Goal: Task Accomplishment & Management: Manage account settings

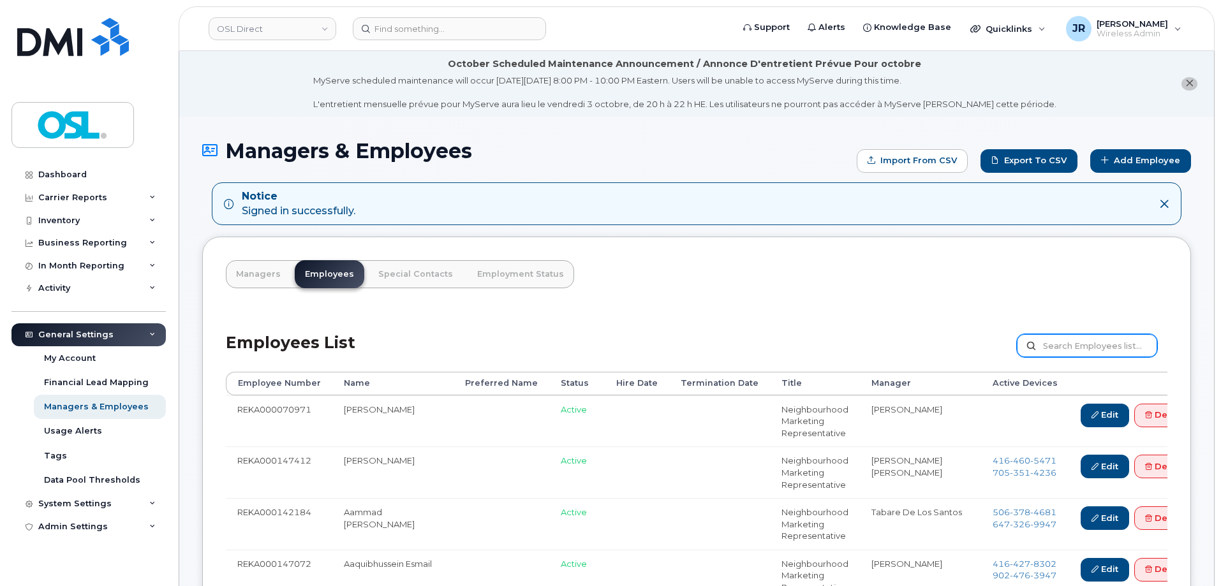
click at [1052, 339] on input "text" at bounding box center [1087, 345] width 140 height 23
paste input "REKA000070813"
type input "REKA000070813"
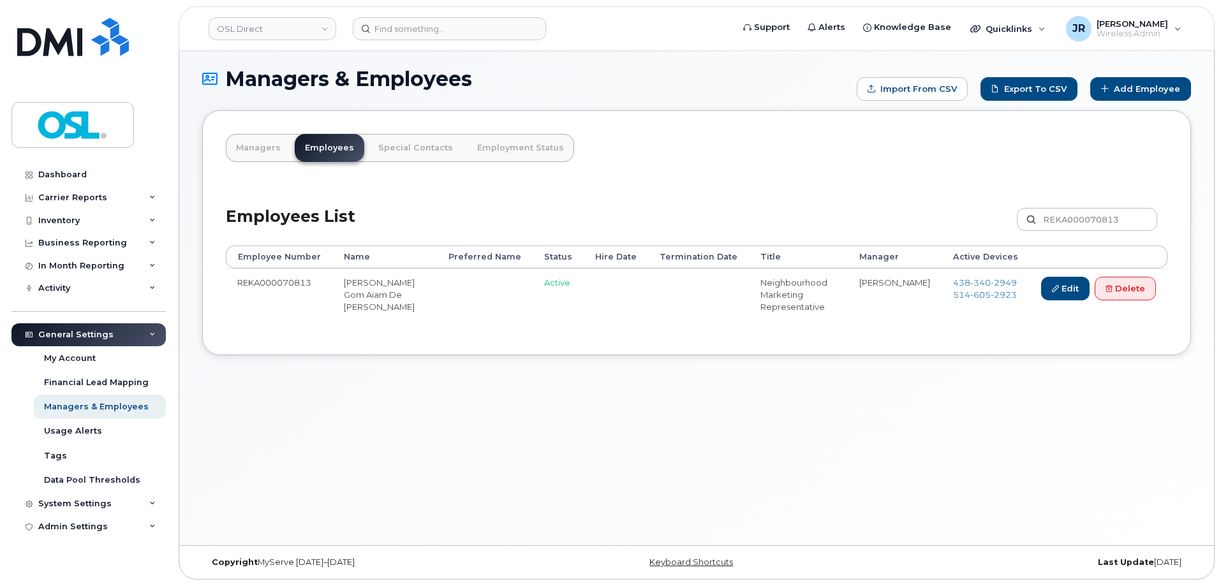
scroll to position [6, 0]
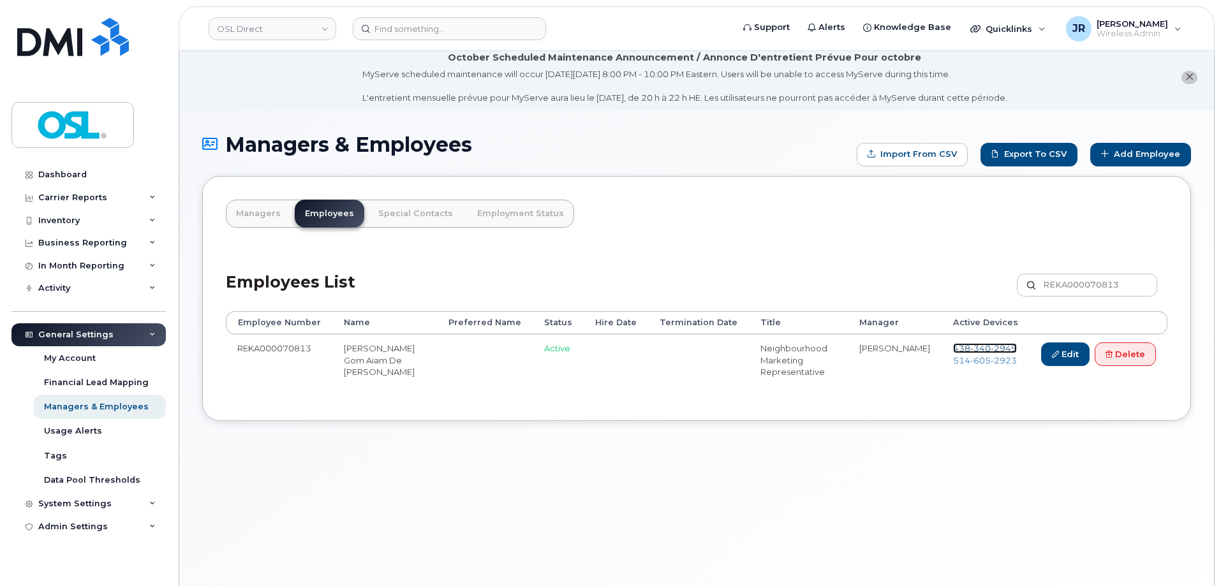
click at [976, 348] on span "340" at bounding box center [981, 348] width 20 height 10
click at [968, 363] on span "514 605 2923" at bounding box center [985, 360] width 64 height 10
click at [1098, 362] on link "Delete" at bounding box center [1125, 355] width 61 height 24
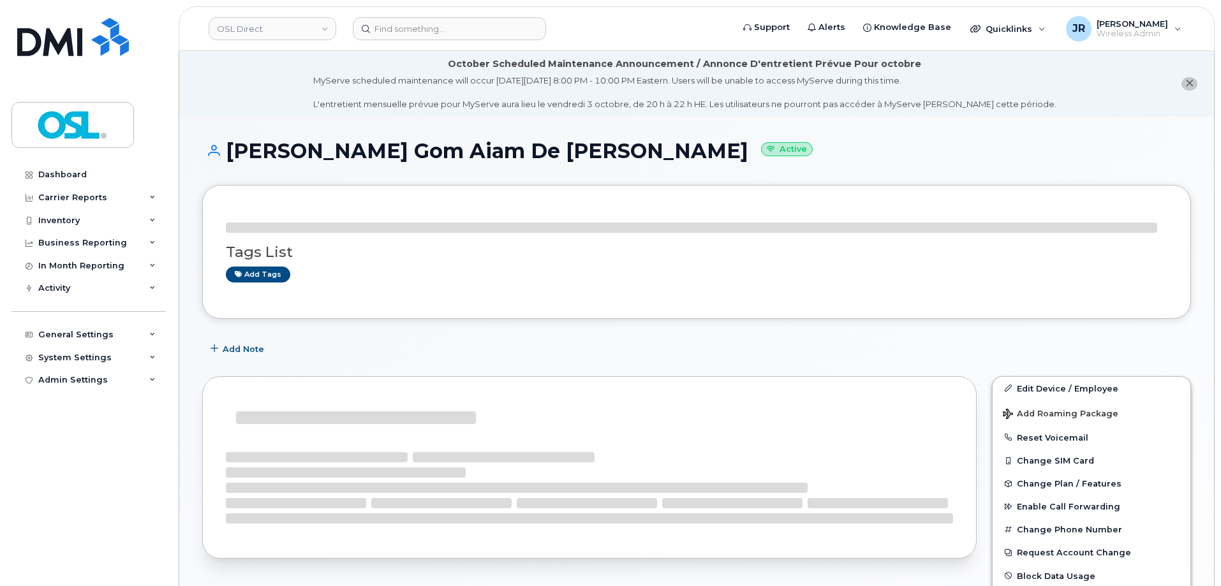
scroll to position [64, 0]
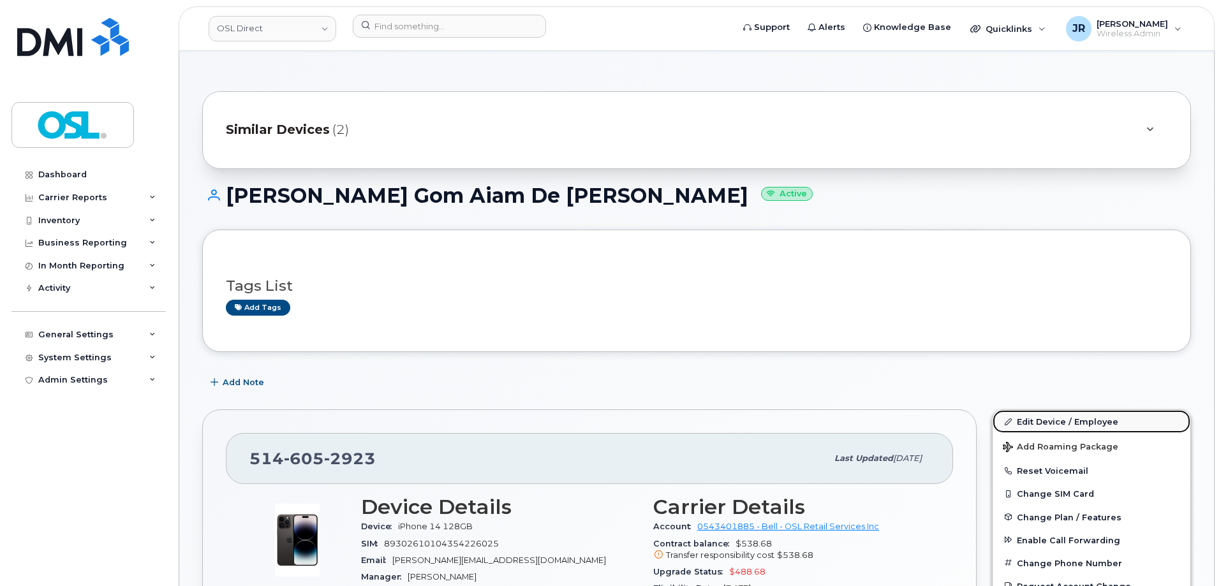
click at [1036, 429] on link "Edit Device / Employee" at bounding box center [1092, 421] width 198 height 23
click at [1041, 421] on link "Edit Device / Employee" at bounding box center [1092, 421] width 198 height 23
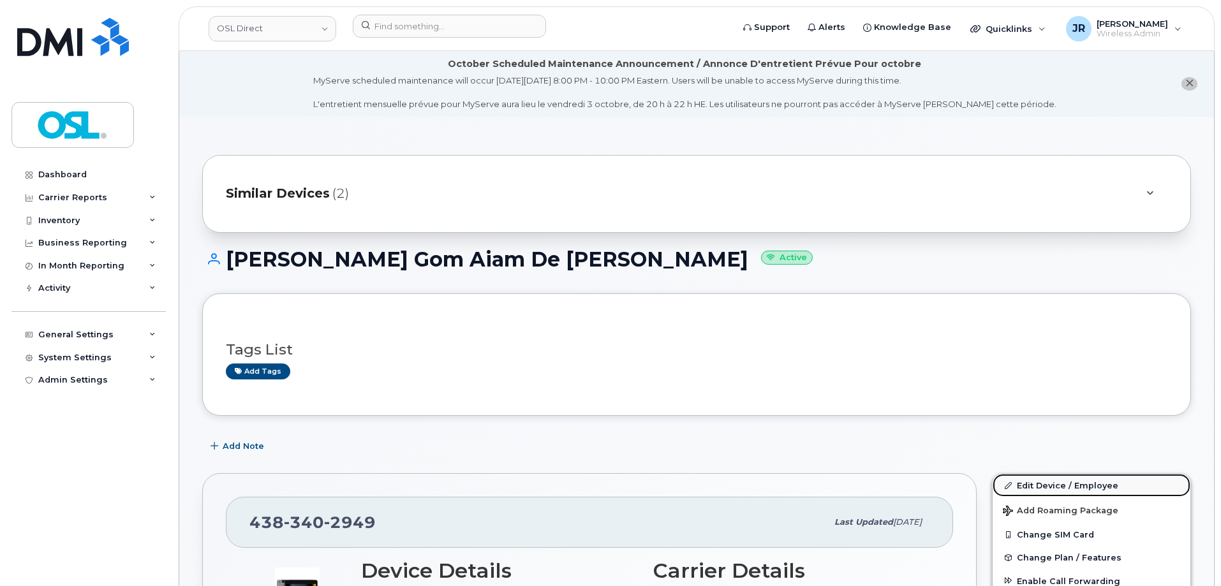
click at [1050, 474] on link "Edit Device / Employee" at bounding box center [1092, 485] width 198 height 23
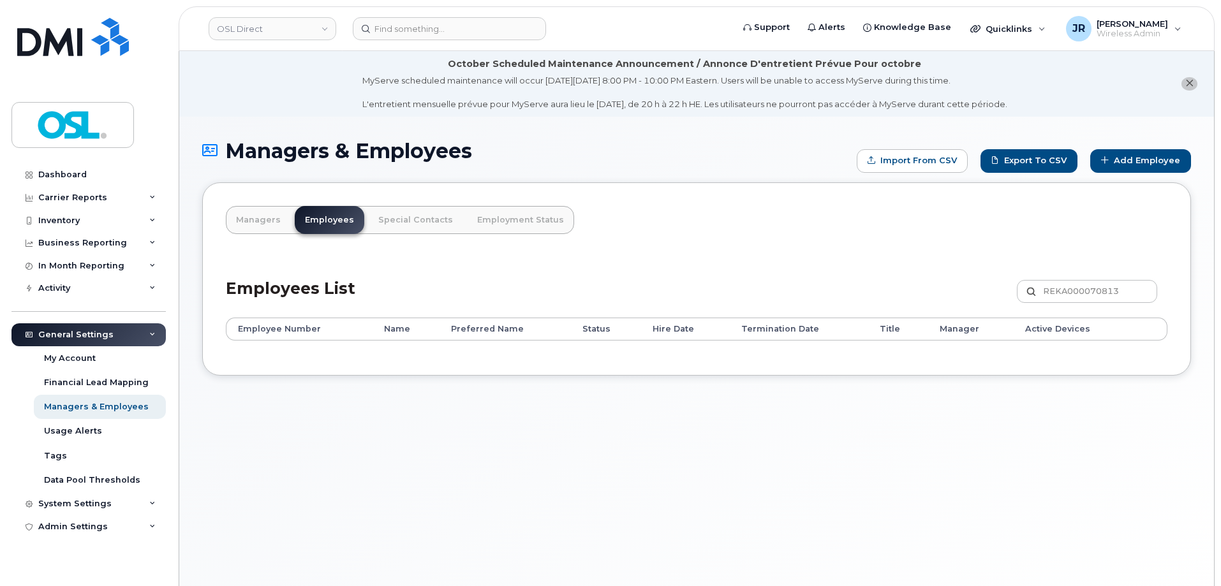
click at [1184, 80] on button "close notification" at bounding box center [1190, 83] width 16 height 13
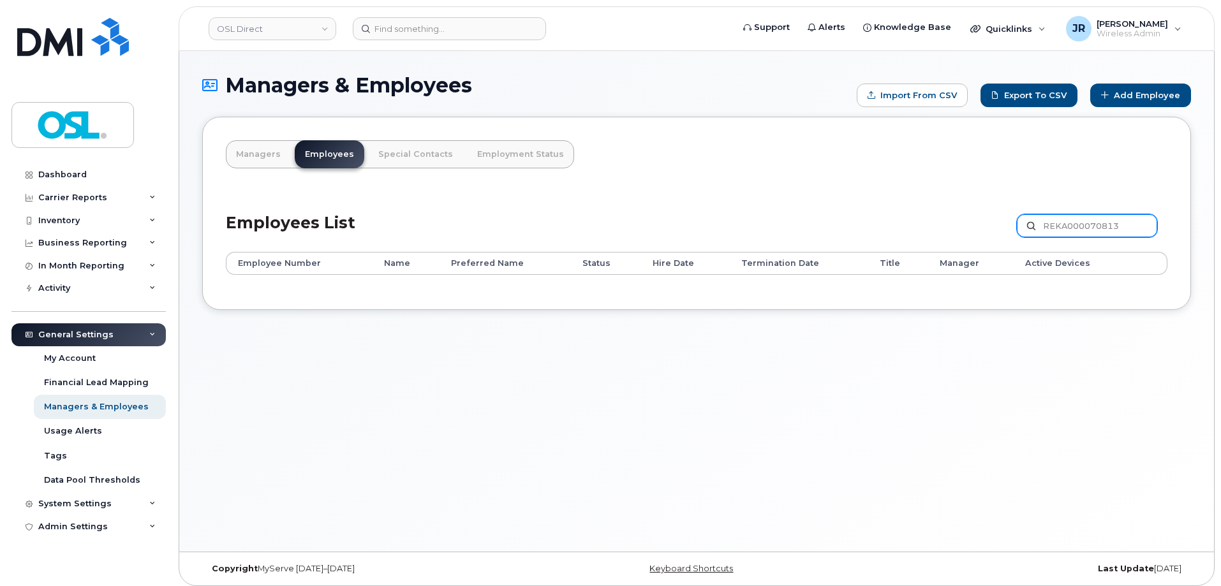
click at [1055, 223] on input "REKA000070813" at bounding box center [1087, 225] width 140 height 23
click at [1073, 223] on input "REKA000070813" at bounding box center [1087, 225] width 140 height 23
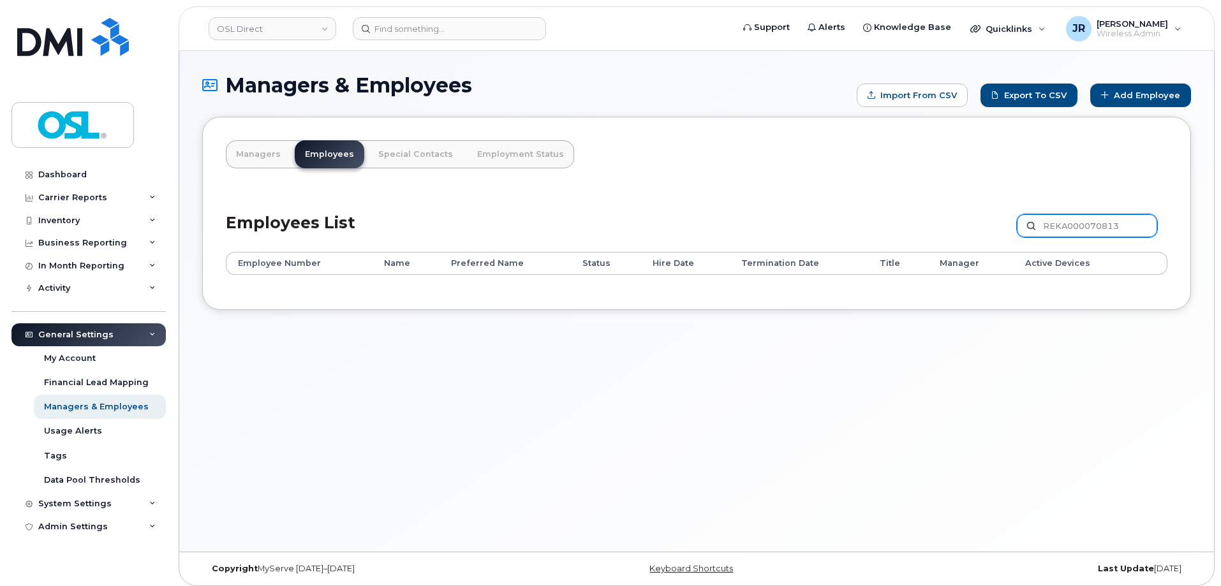
click at [1073, 223] on input "REKA000070813" at bounding box center [1087, 225] width 140 height 23
paste input "149476"
type input "REKA000149476"
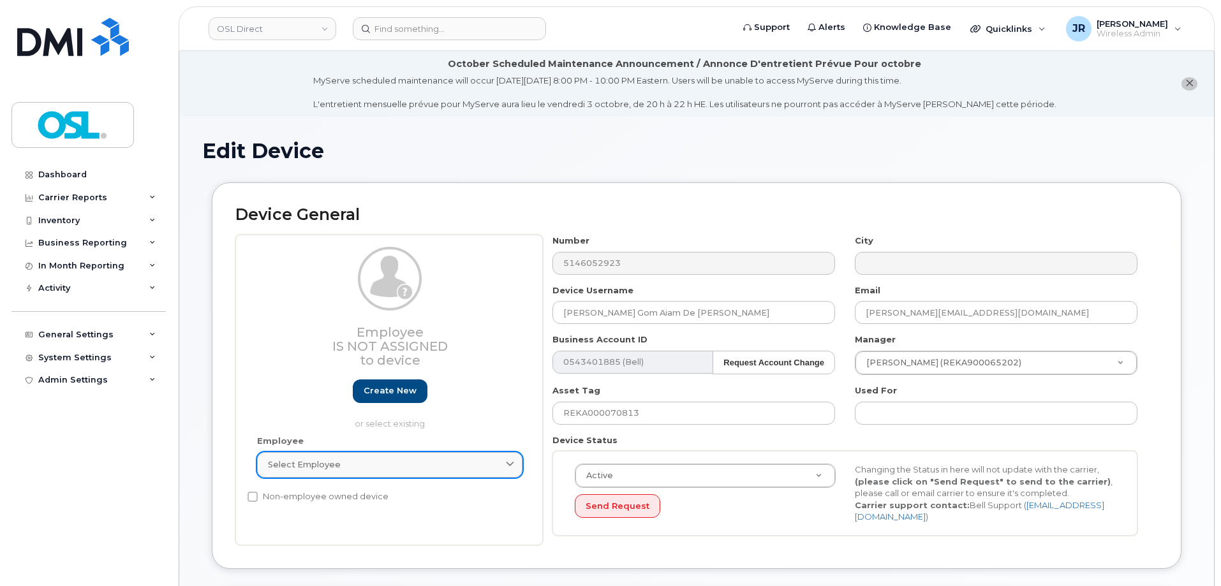
click at [462, 468] on div "Select employee" at bounding box center [390, 465] width 244 height 12
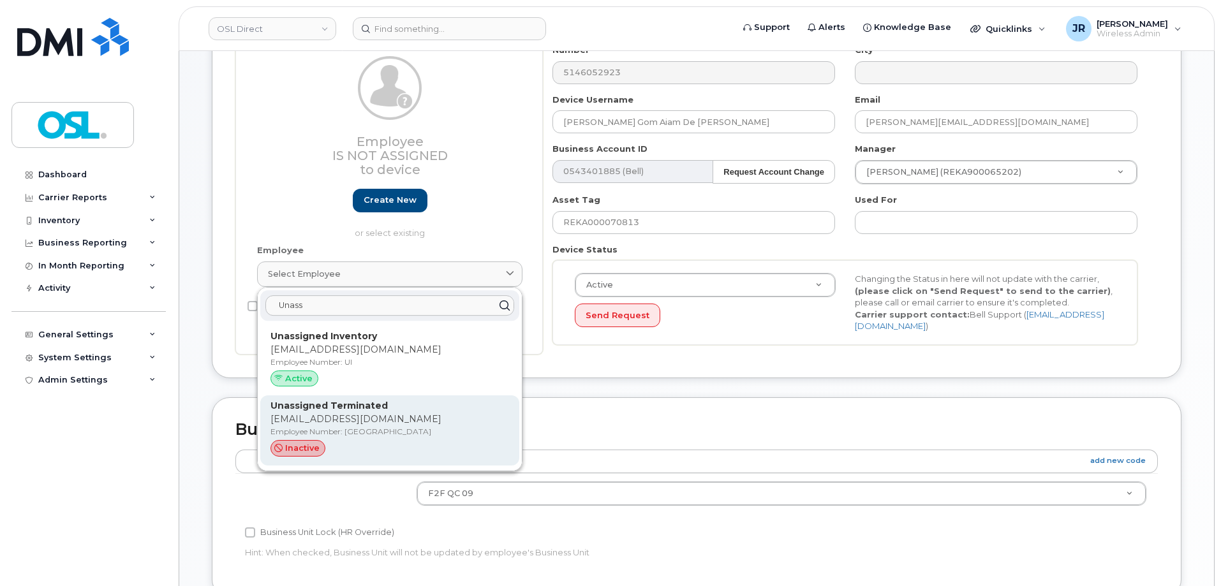
scroll to position [191, 0]
type input "Unass"
click at [364, 435] on p "Employee Number: UT" at bounding box center [390, 431] width 239 height 11
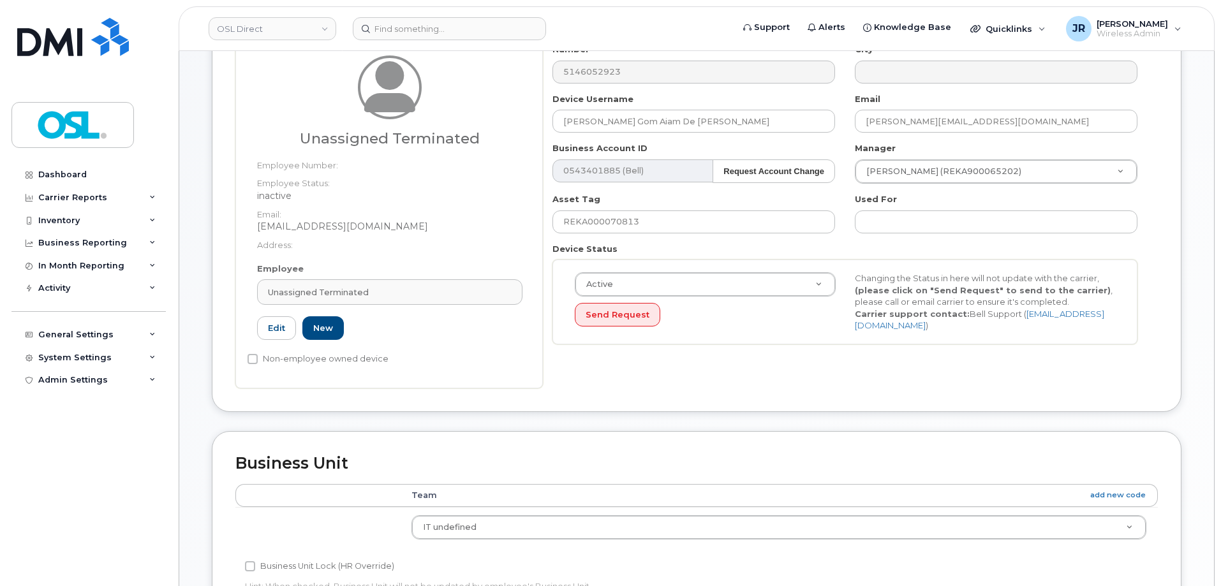
type input "UT"
type input "Unassigned Terminated"
type input "support_2@osldirect.com"
type input "4117510"
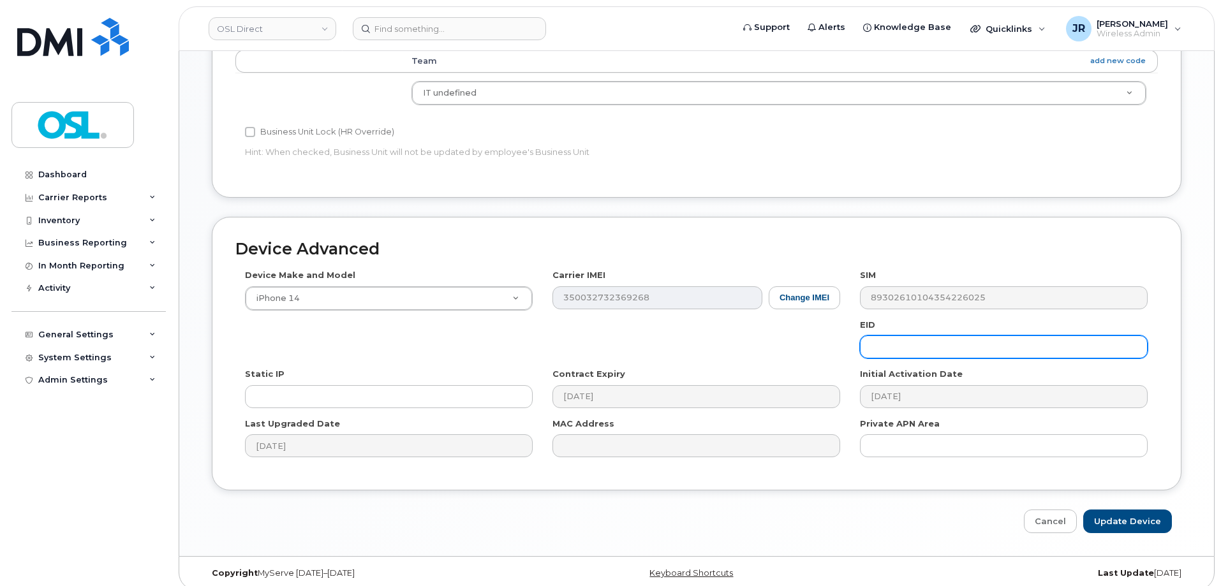
scroll to position [637, 0]
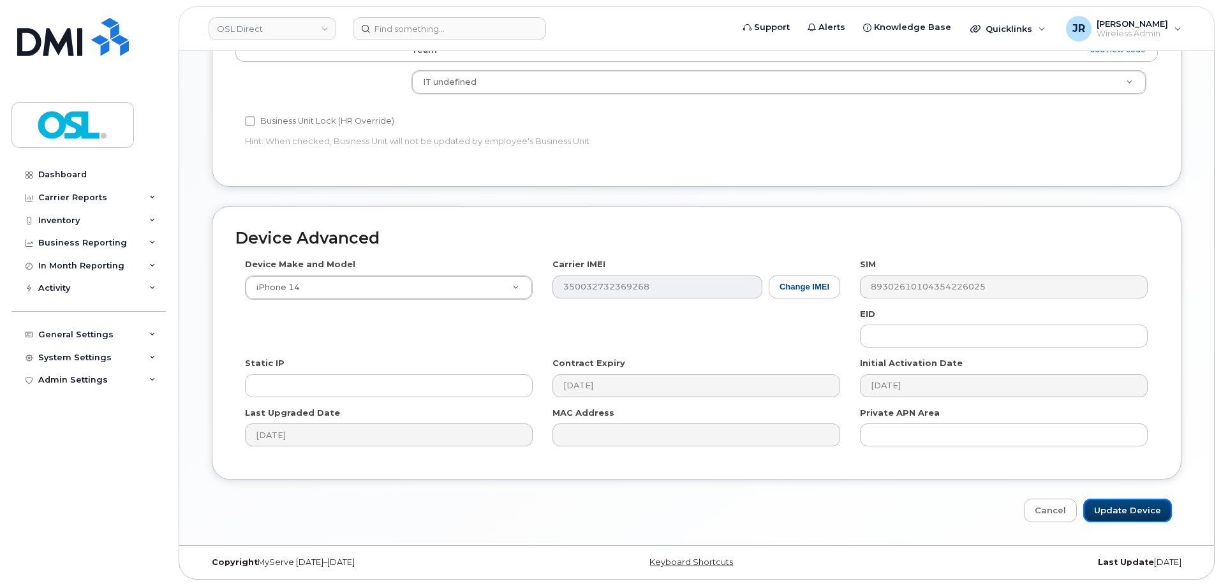
drag, startPoint x: 1123, startPoint y: 503, endPoint x: 1071, endPoint y: 368, distance: 144.8
click at [1124, 505] on input "Update Device" at bounding box center [1127, 511] width 89 height 24
type input "Saving..."
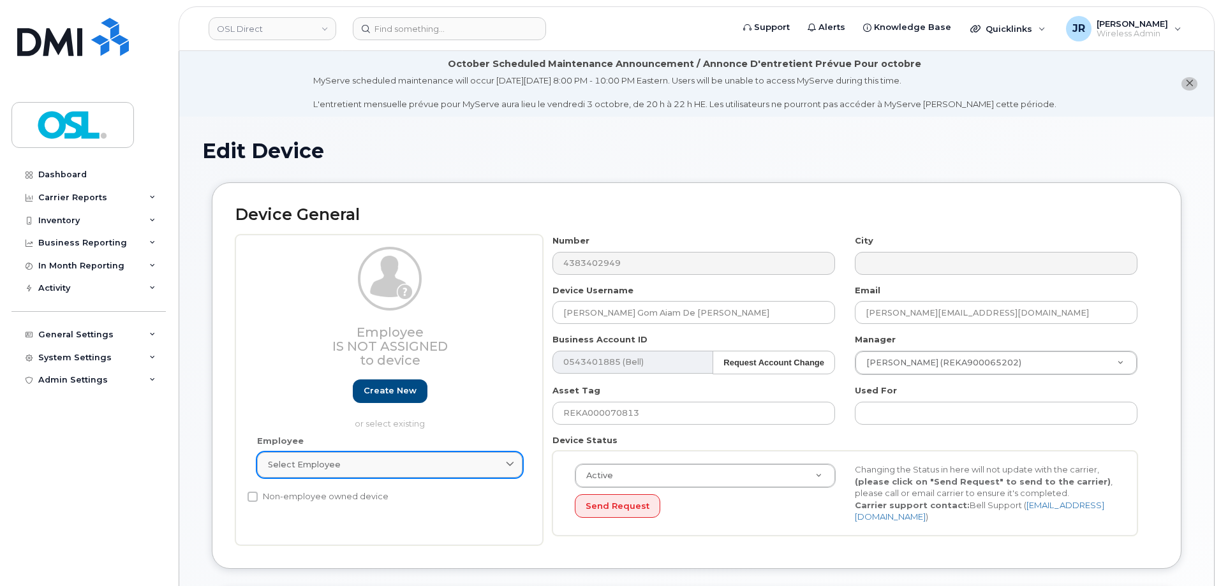
click at [360, 459] on div "Select employee" at bounding box center [390, 465] width 244 height 12
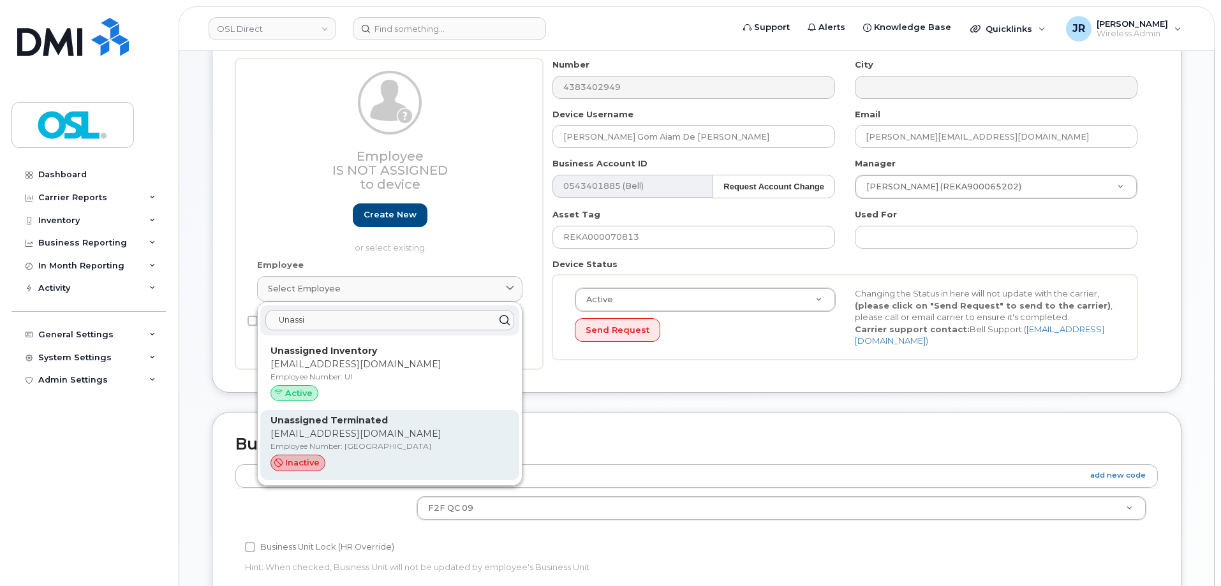
scroll to position [191, 0]
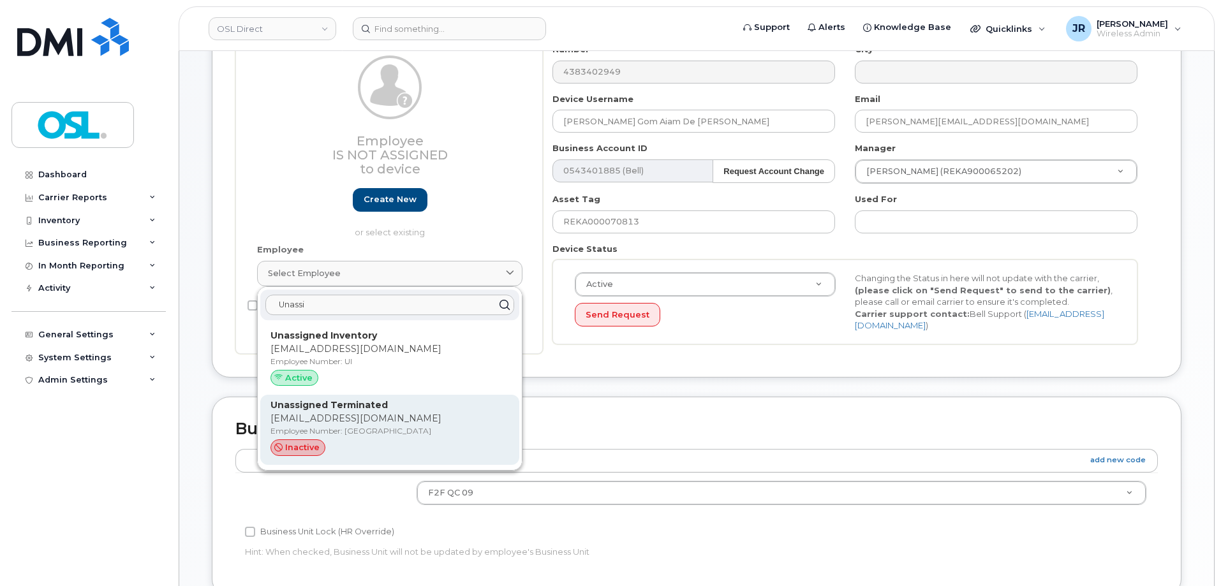
type input "Unassi"
click at [355, 421] on p "support_2@osldirect.com" at bounding box center [390, 418] width 239 height 13
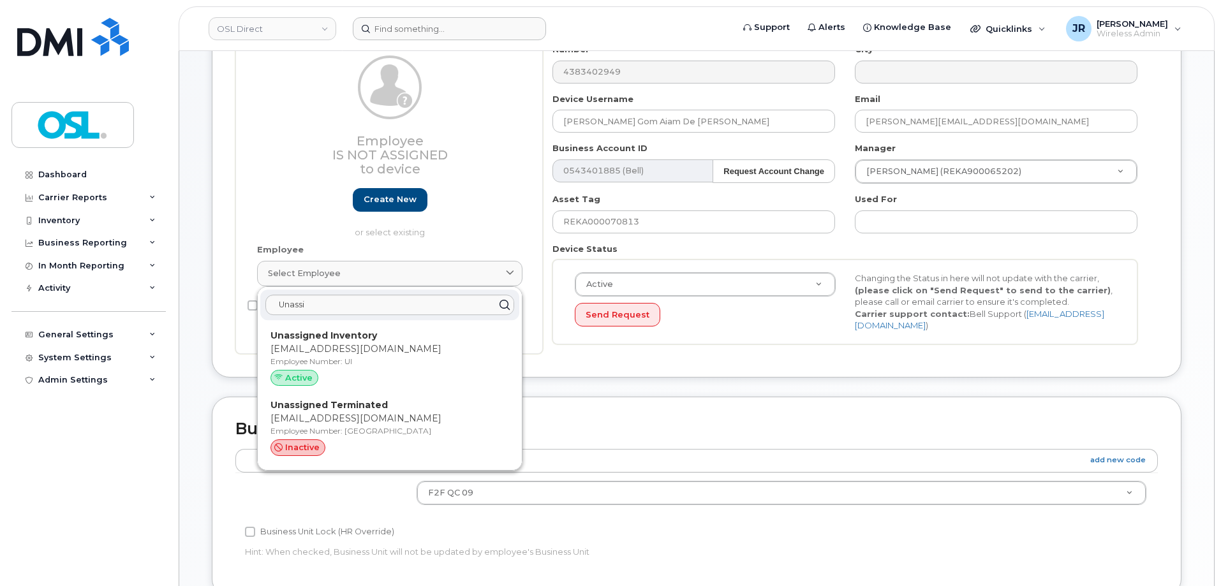
type input "UT"
type input "Unassigned Terminated"
type input "support_2@osldirect.com"
type input "4117510"
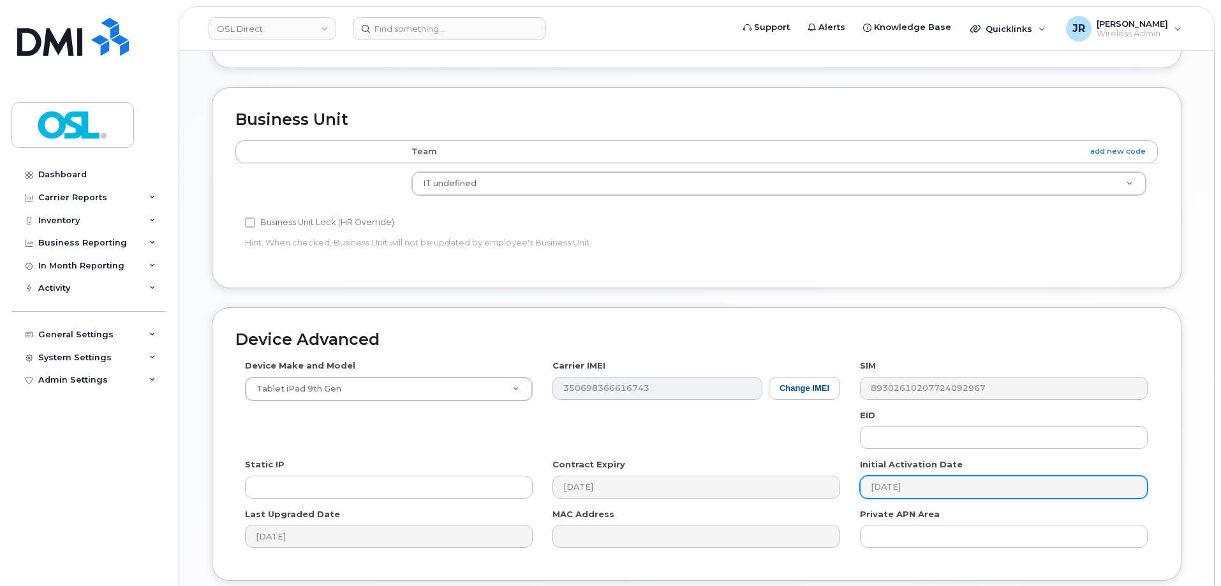
scroll to position [637, 0]
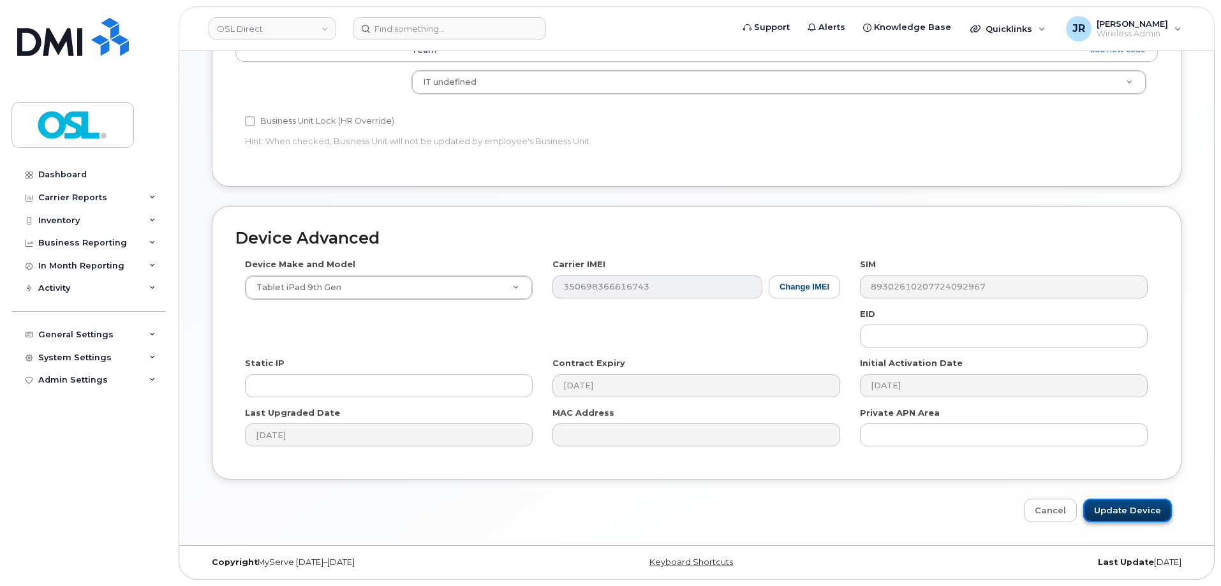
click at [1113, 517] on input "Update Device" at bounding box center [1127, 511] width 89 height 24
type input "Saving..."
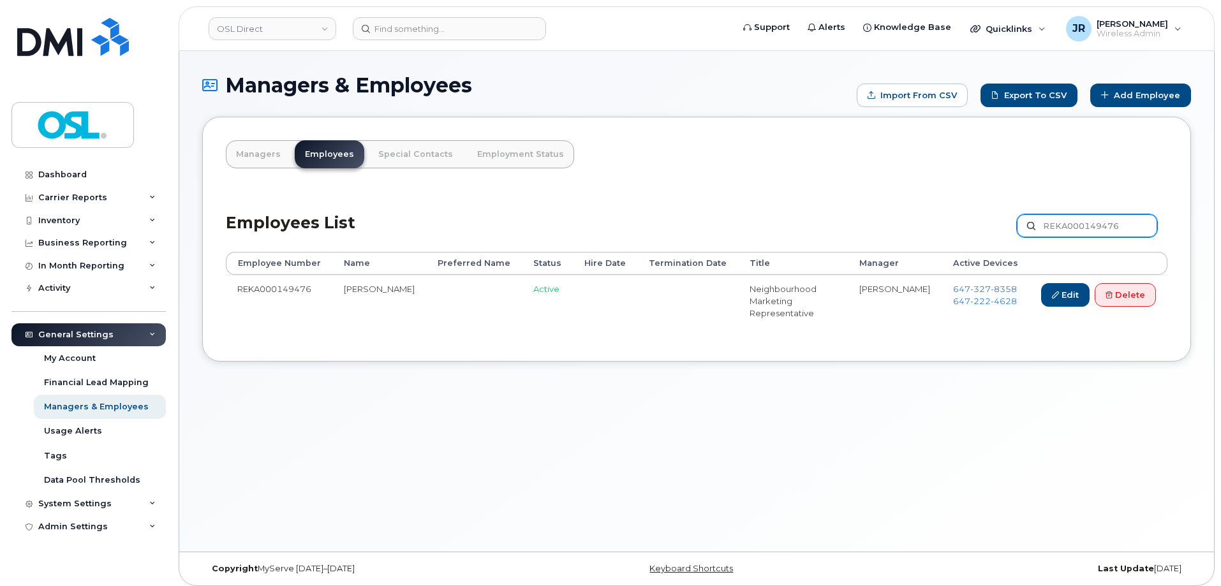
click at [1069, 231] on input "REKA000149476" at bounding box center [1087, 225] width 140 height 23
click at [909, 350] on div "Managers Employees Special Contacts Employment Status Employees List REKA000149…" at bounding box center [696, 239] width 989 height 245
click at [974, 285] on span "327" at bounding box center [981, 289] width 20 height 10
click at [971, 302] on span "222" at bounding box center [981, 301] width 20 height 10
click at [1113, 297] on link "Delete" at bounding box center [1125, 295] width 61 height 24
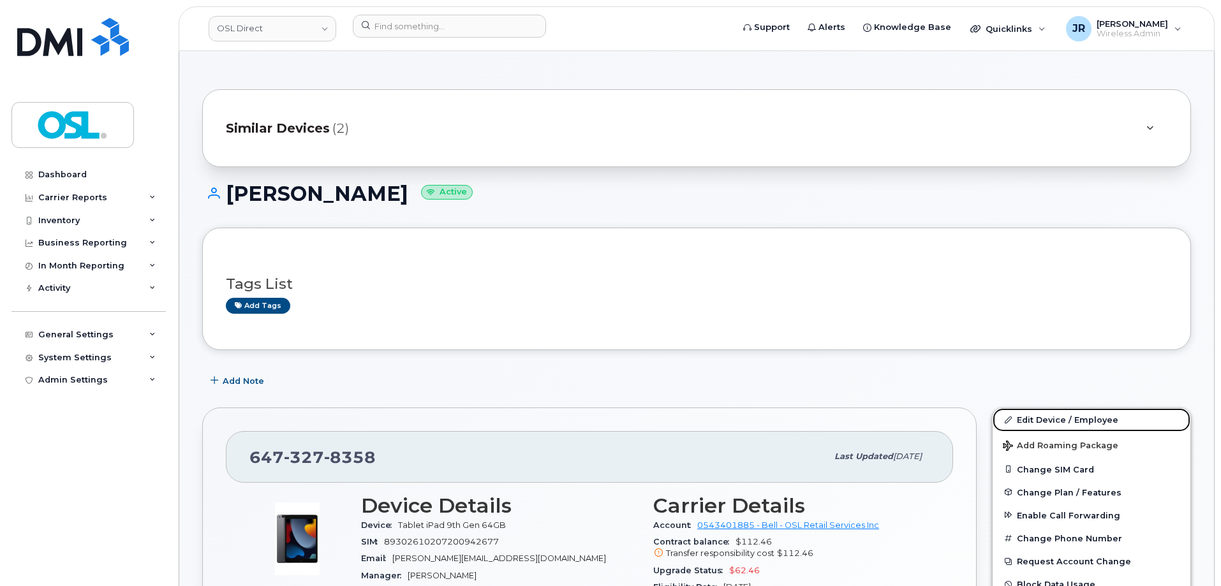
click at [1039, 414] on link "Edit Device / Employee" at bounding box center [1092, 419] width 198 height 23
click at [1027, 410] on link "Edit Device / Employee" at bounding box center [1092, 419] width 198 height 23
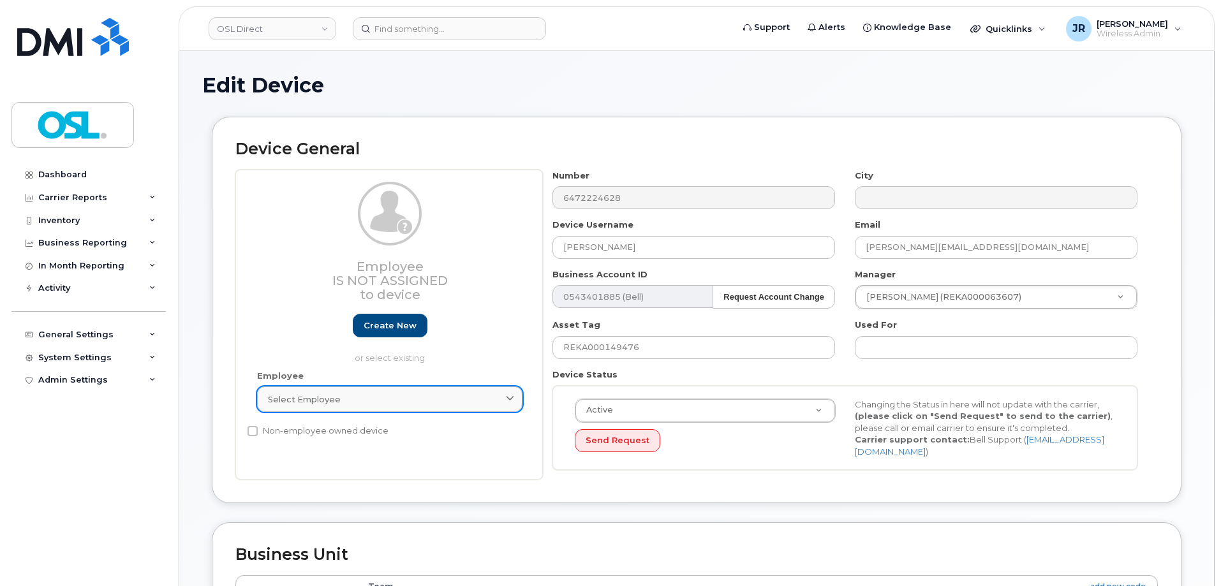
click at [391, 400] on div "Select employee" at bounding box center [390, 400] width 244 height 12
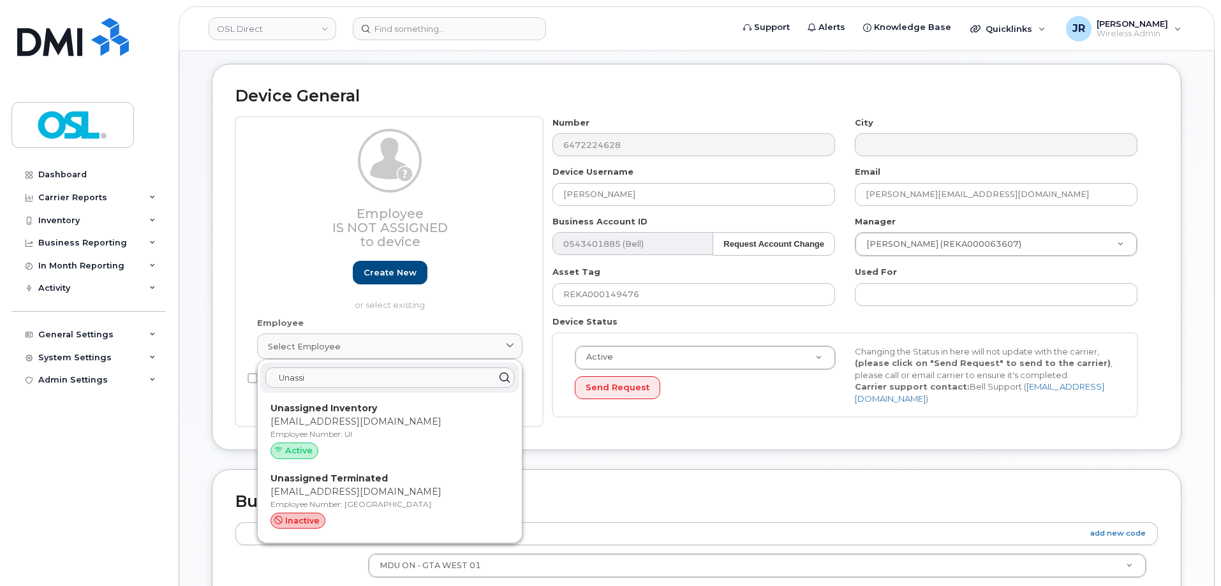
scroll to position [191, 0]
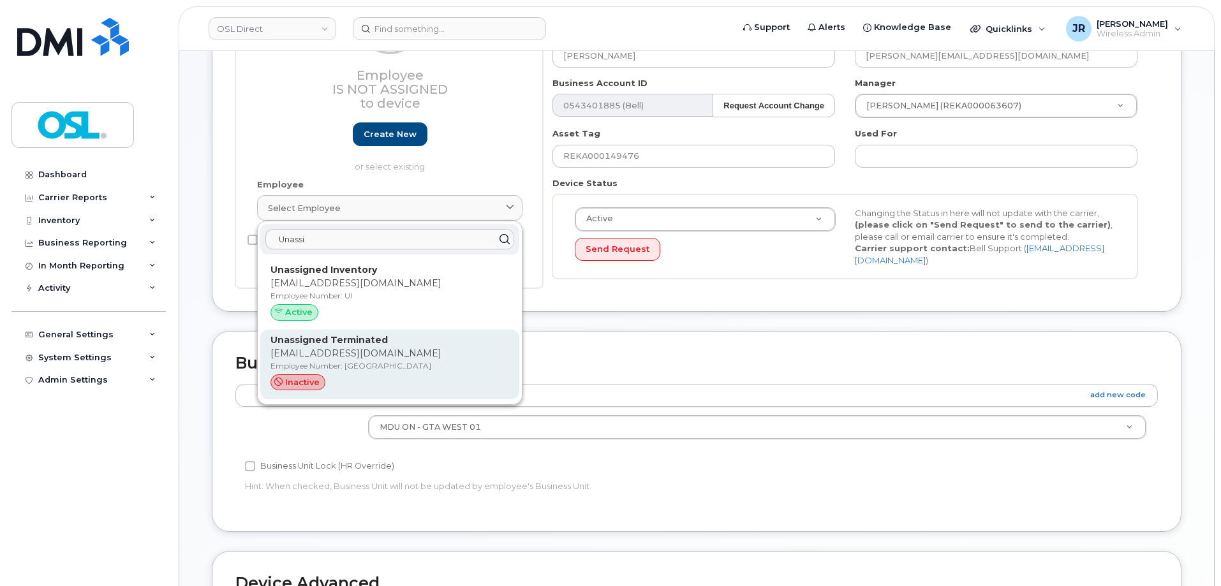
type input "Unassi"
click at [386, 369] on p "Employee Number: UT" at bounding box center [390, 366] width 239 height 11
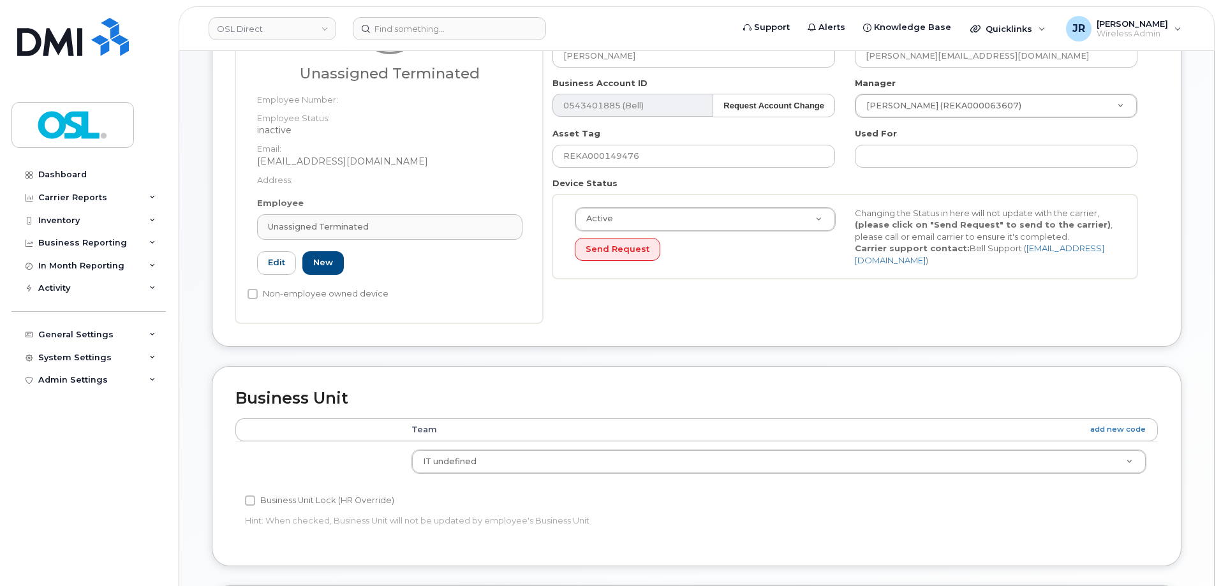
type input "UT"
type input "Unassigned Terminated"
type input "support_2@osldirect.com"
type input "4117510"
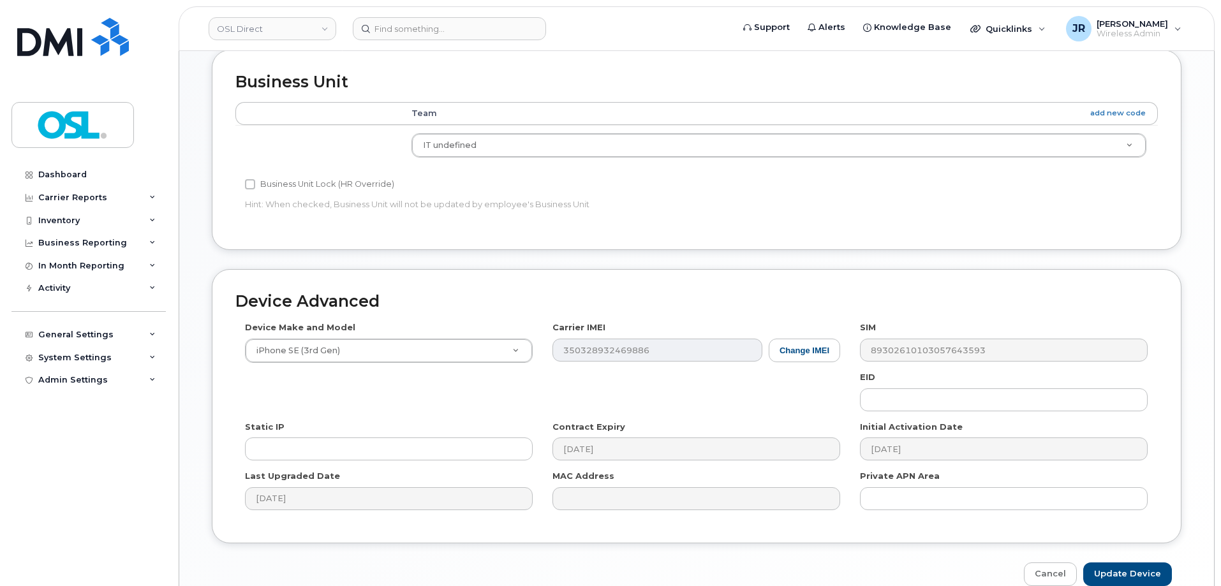
scroll to position [572, 0]
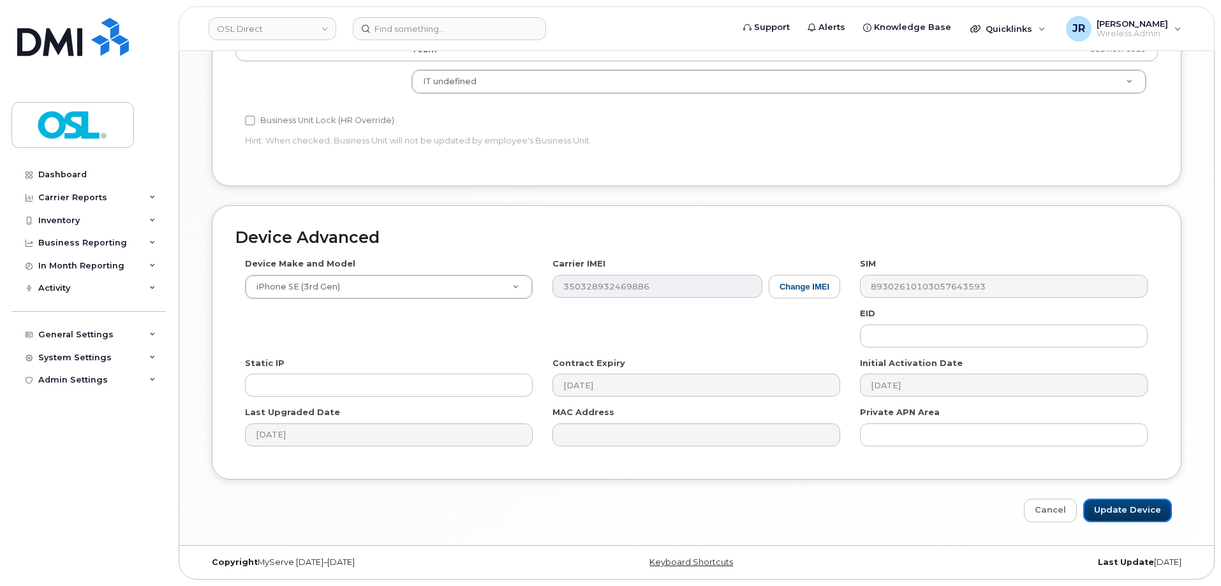
click at [1117, 504] on input "Update Device" at bounding box center [1127, 511] width 89 height 24
type input "Saving..."
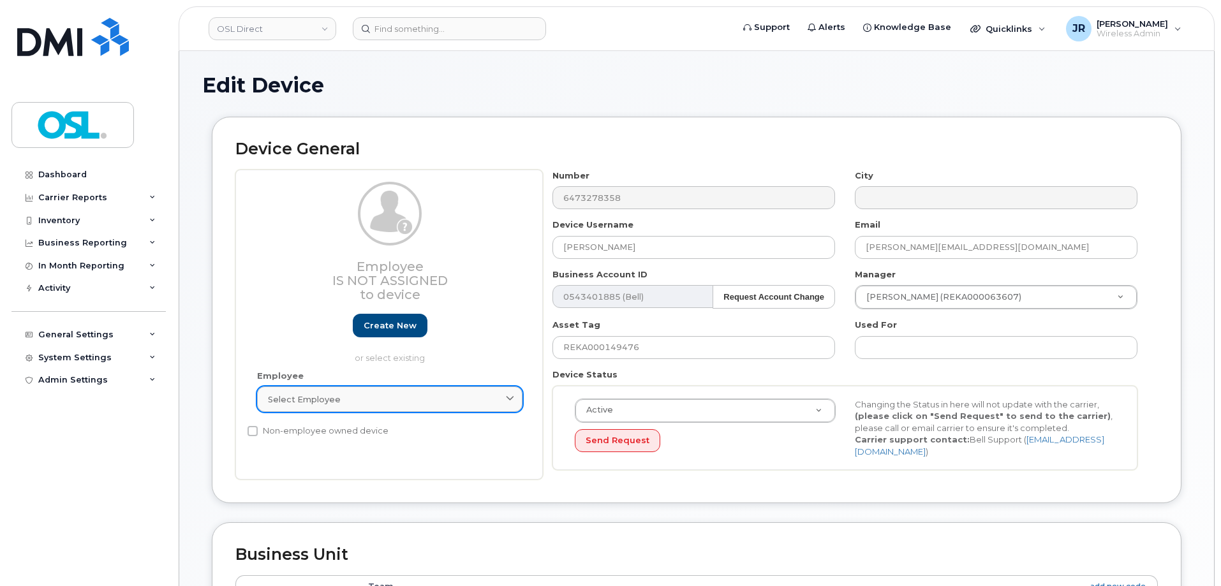
click at [311, 405] on span "Select employee" at bounding box center [304, 400] width 73 height 12
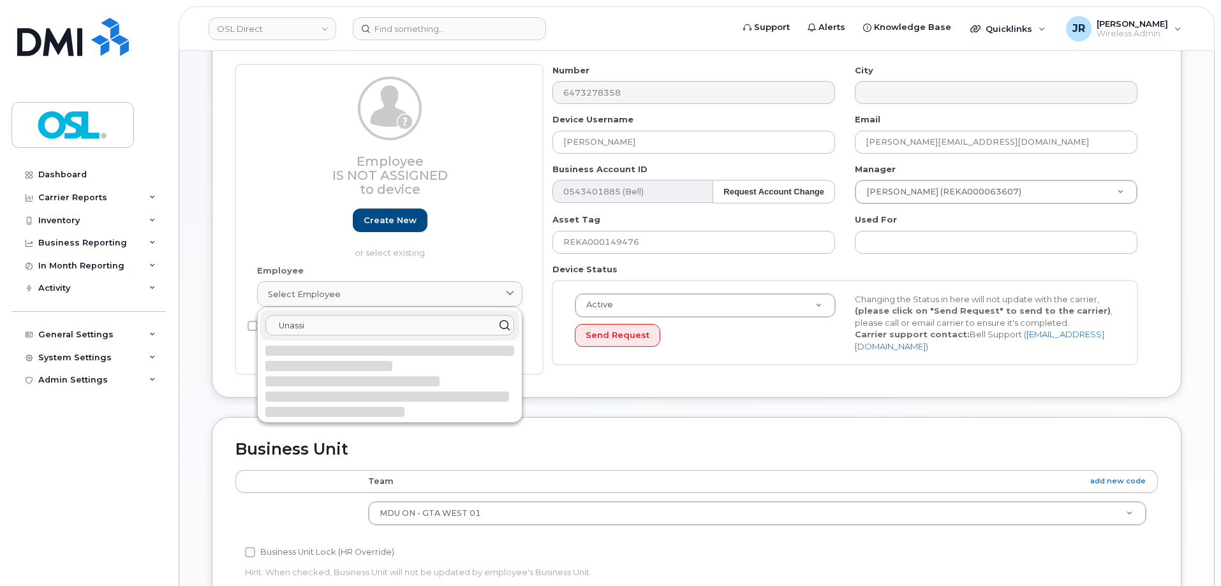
scroll to position [128, 0]
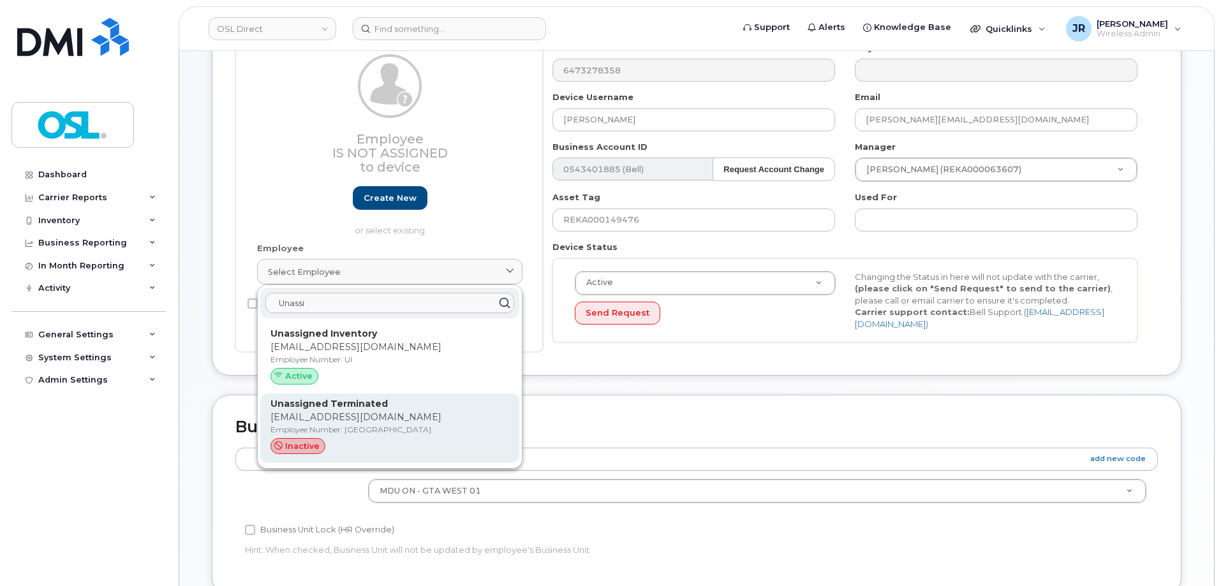
type input "Unassi"
click at [387, 418] on p "[EMAIL_ADDRESS][DOMAIN_NAME]" at bounding box center [390, 417] width 239 height 13
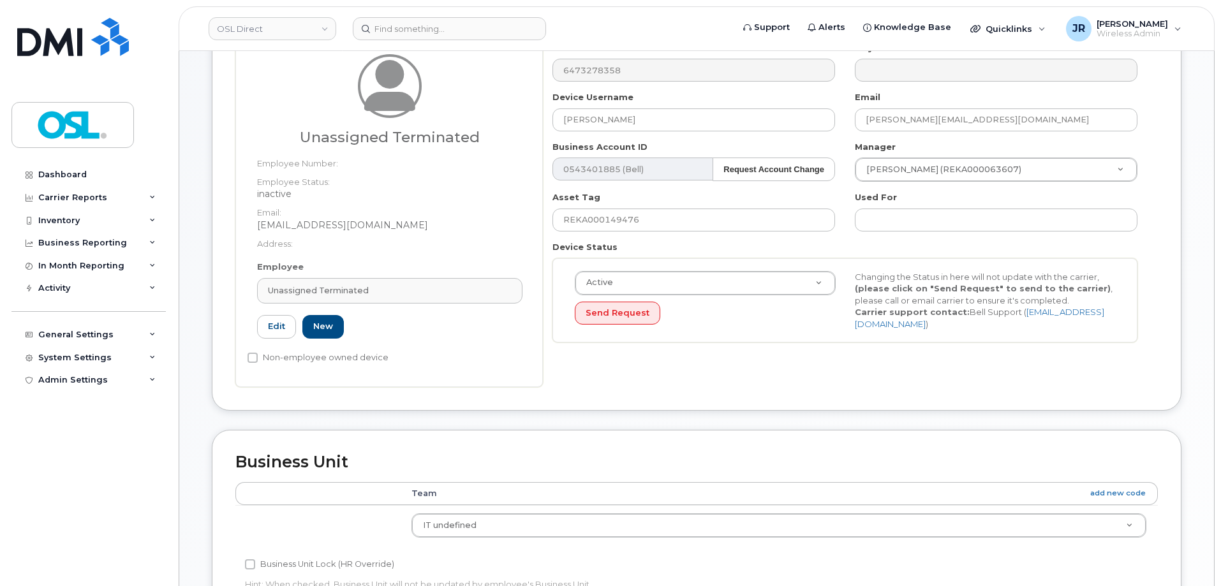
type input "UT"
type input "Unassigned Terminated"
type input "[EMAIL_ADDRESS][DOMAIN_NAME]"
type input "4117510"
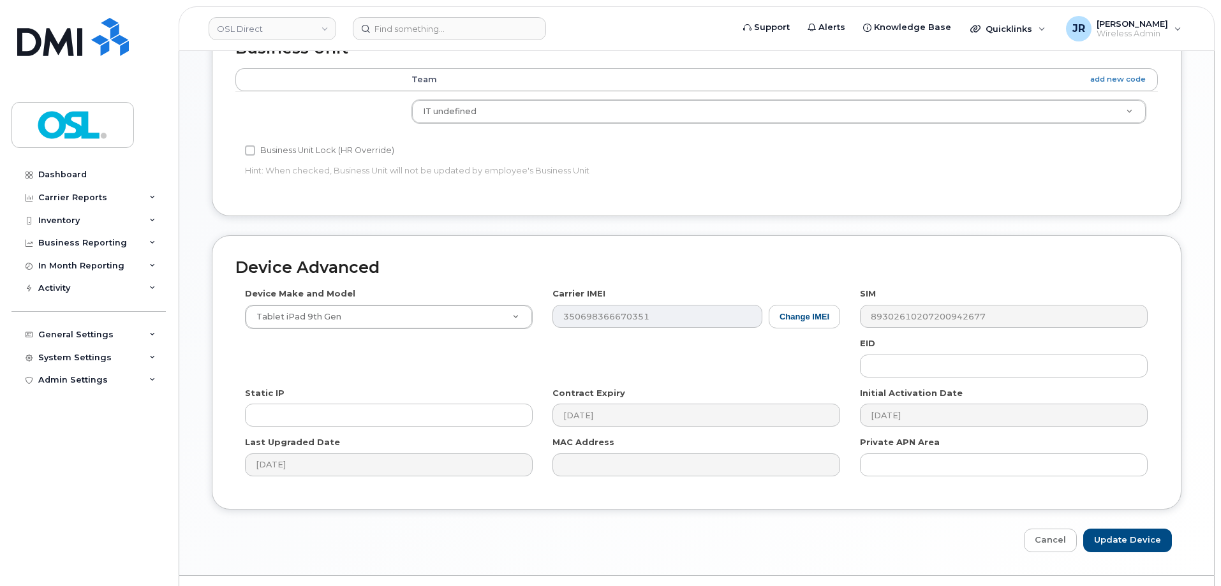
scroll to position [572, 0]
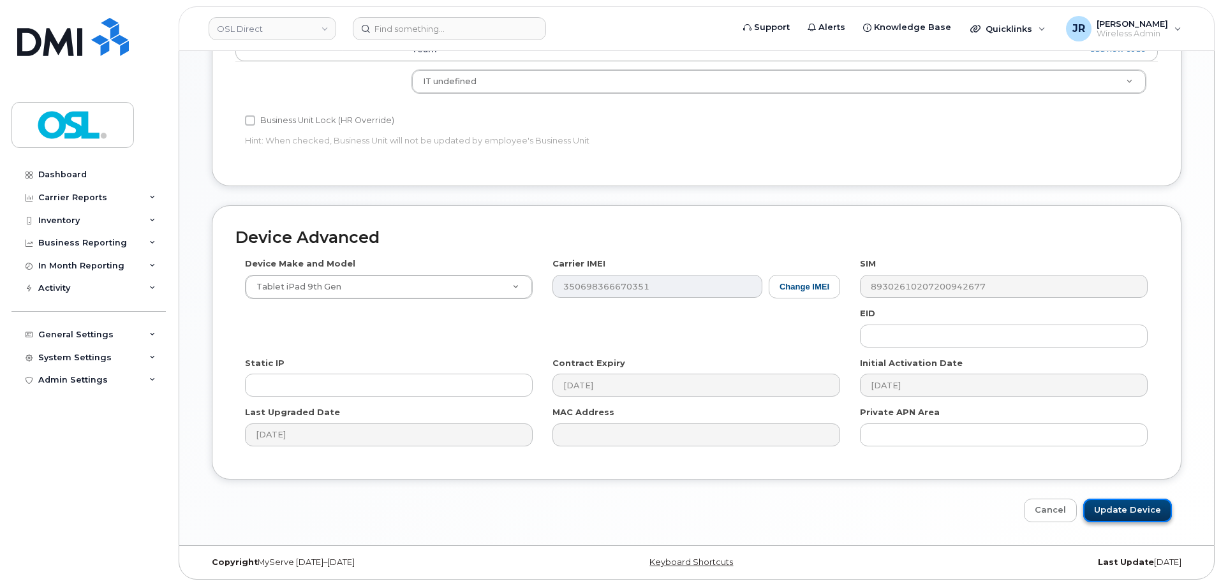
click at [1112, 509] on input "Update Device" at bounding box center [1127, 511] width 89 height 24
type input "Saving..."
